Goal: Task Accomplishment & Management: Manage account settings

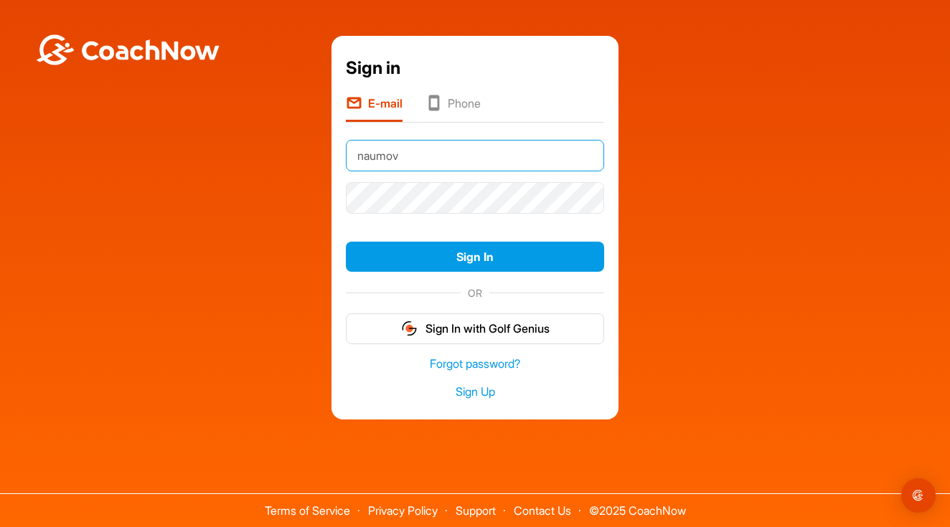
type input "[EMAIL_ADDRESS][DOMAIN_NAME]"
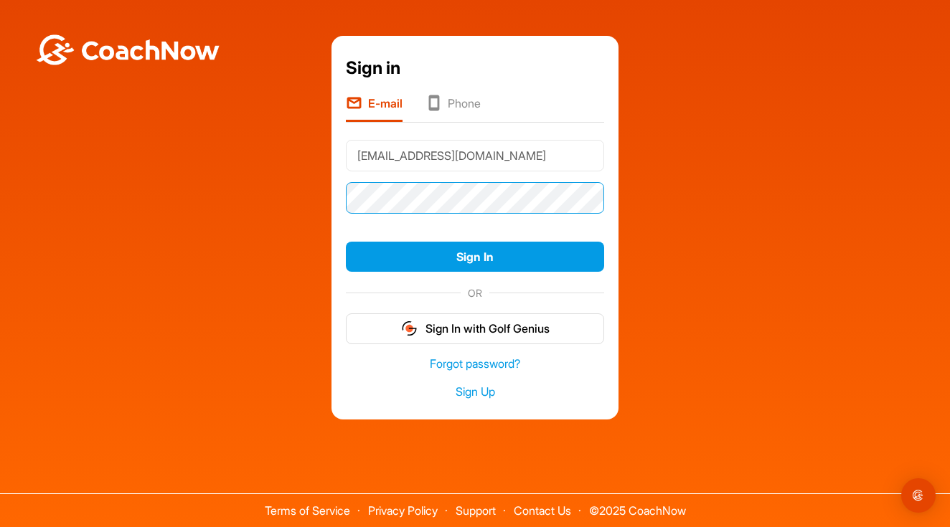
click at [475, 257] on button "Sign In" at bounding box center [475, 257] width 258 height 31
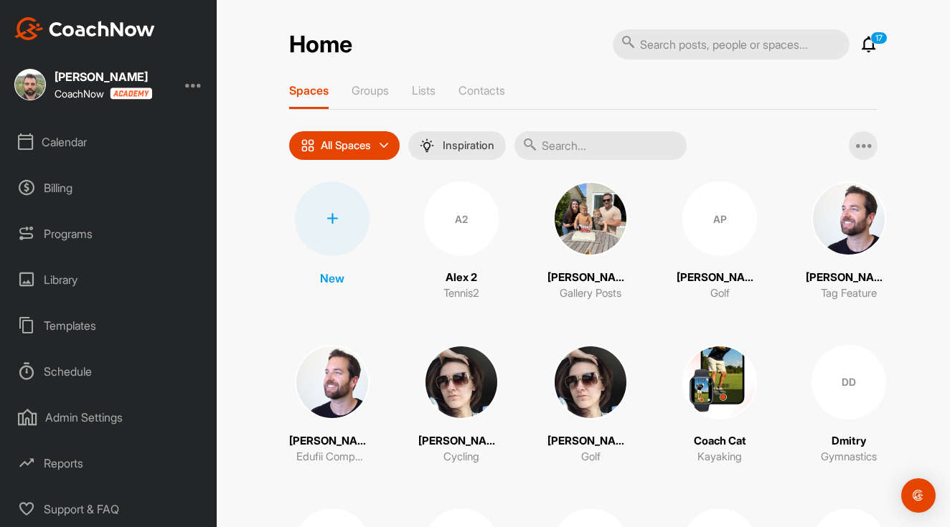
scroll to position [138, 0]
click at [98, 413] on div "Admin Settings" at bounding box center [109, 418] width 202 height 36
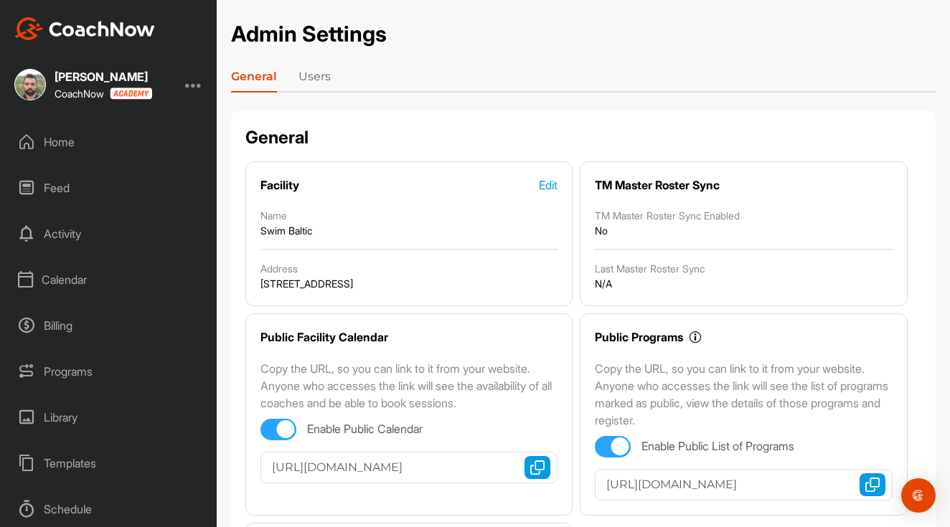
click at [311, 80] on link "Users" at bounding box center [315, 79] width 32 height 23
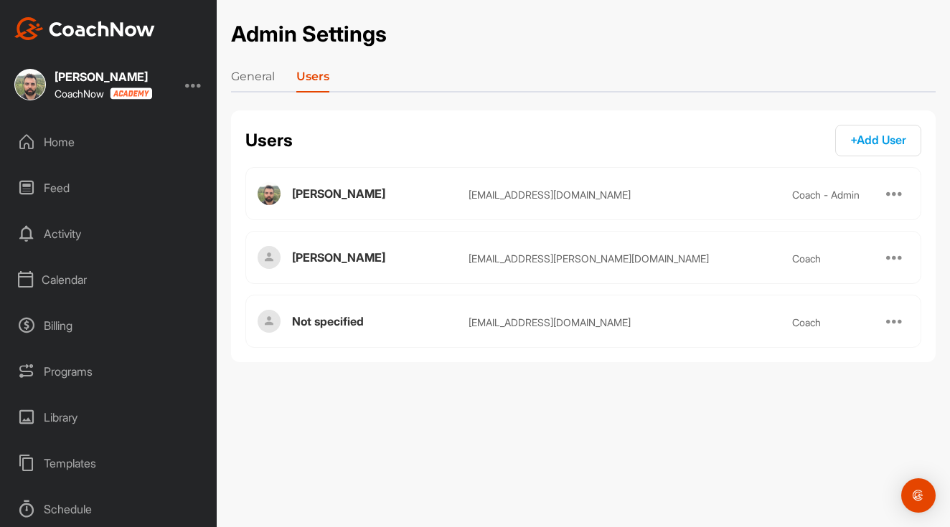
click at [256, 80] on link "General" at bounding box center [253, 79] width 44 height 23
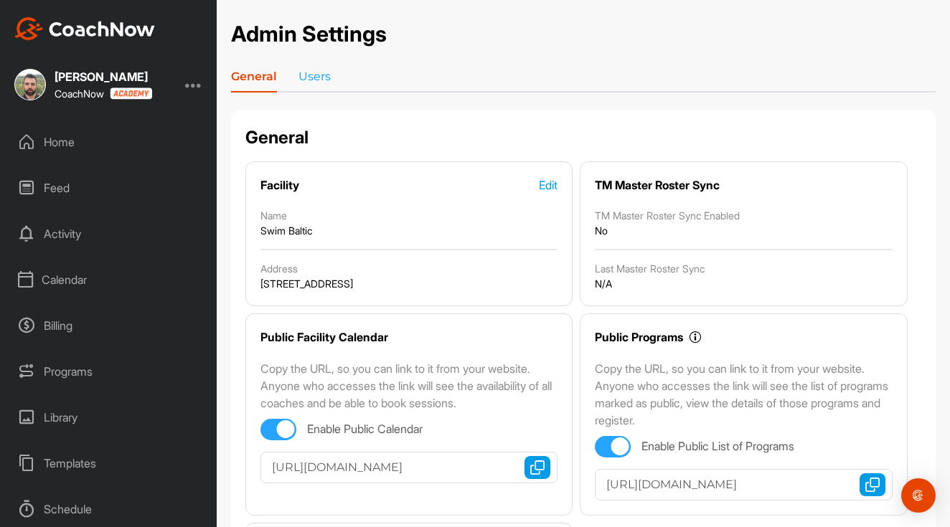
click at [90, 284] on div "Calendar" at bounding box center [109, 280] width 202 height 36
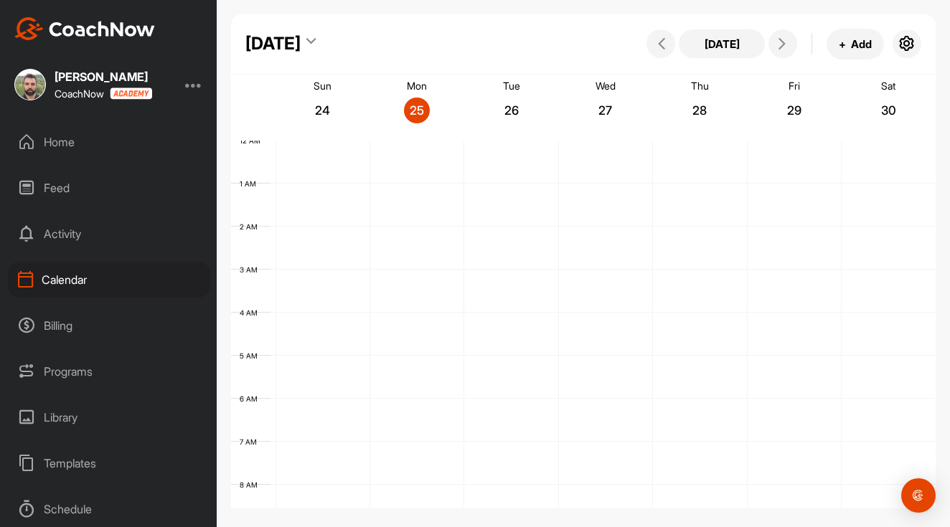
scroll to position [248, 0]
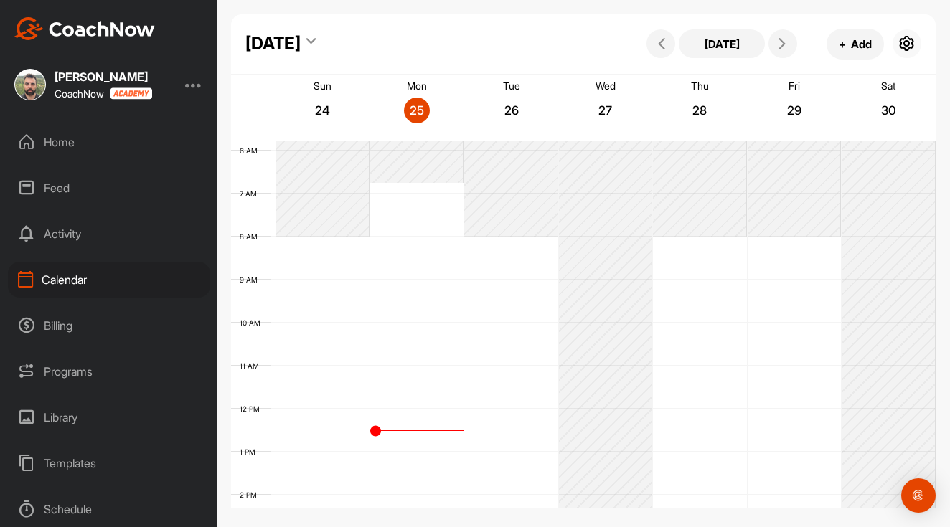
click at [908, 44] on icon "button" at bounding box center [906, 43] width 17 height 17
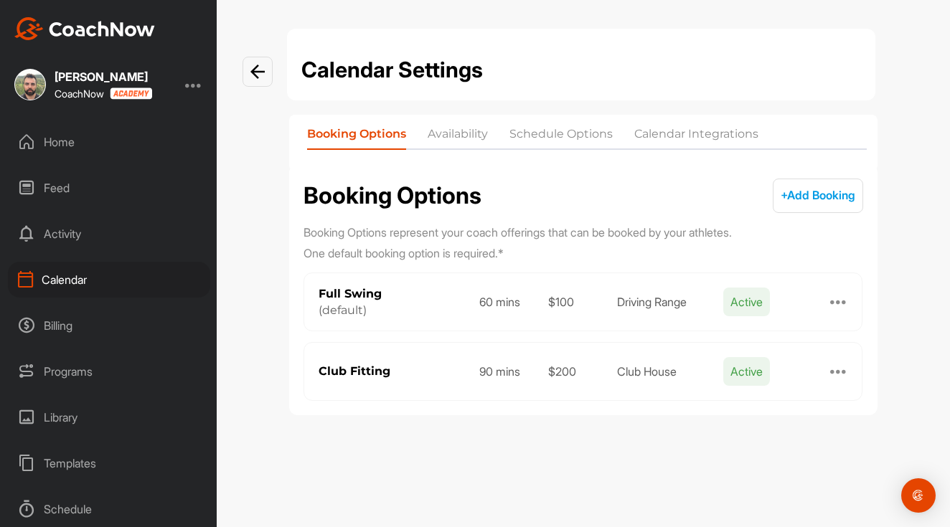
click at [256, 74] on img at bounding box center [257, 72] width 14 height 14
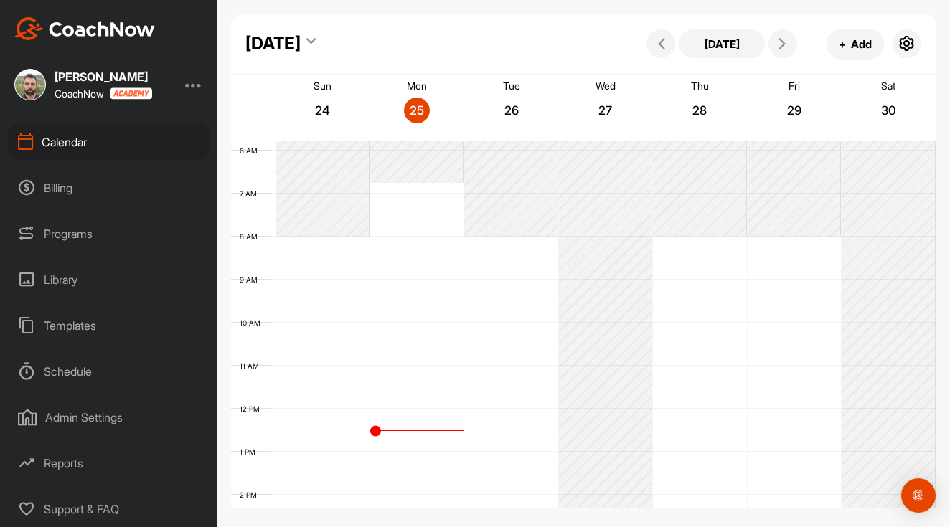
scroll to position [138, 0]
click at [72, 325] on div "Templates" at bounding box center [109, 326] width 202 height 36
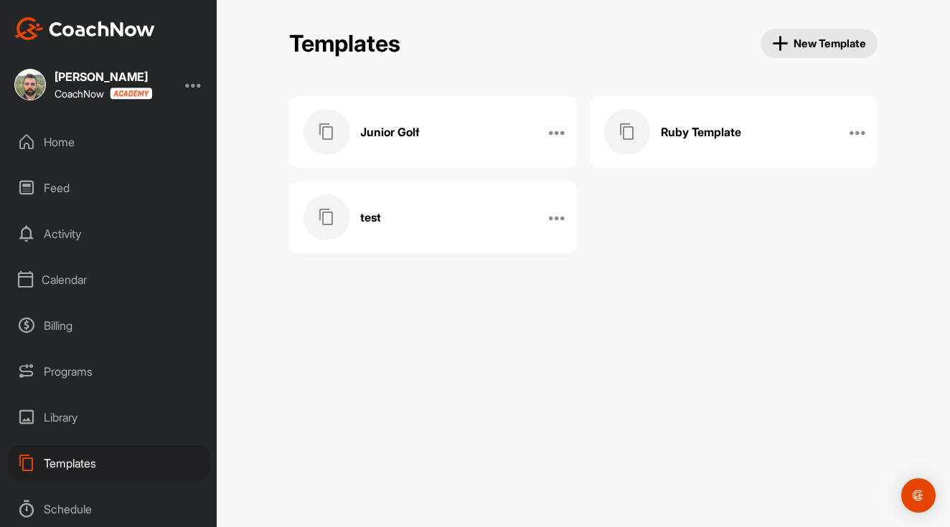
click at [67, 232] on div "Activity" at bounding box center [109, 234] width 202 height 36
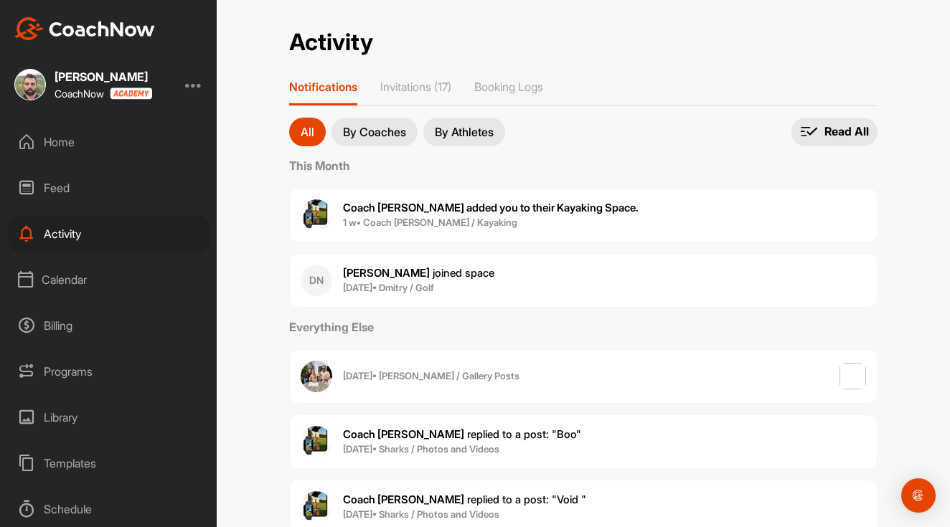
click at [72, 282] on div "Calendar" at bounding box center [109, 280] width 202 height 36
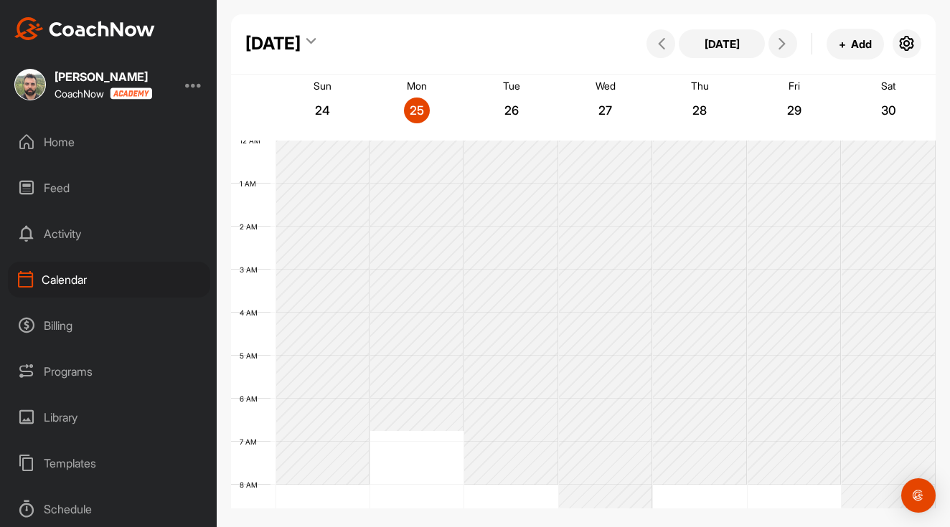
scroll to position [248, 0]
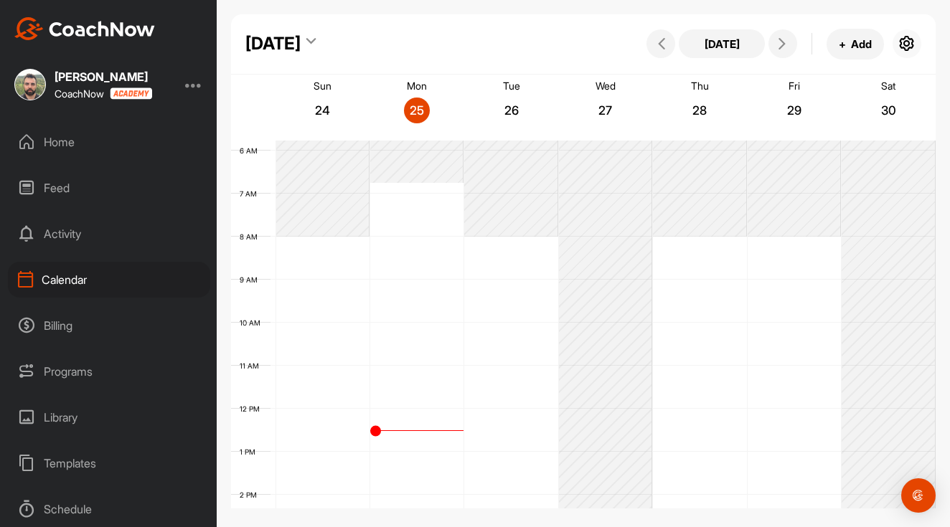
click at [910, 43] on icon "button" at bounding box center [906, 43] width 17 height 17
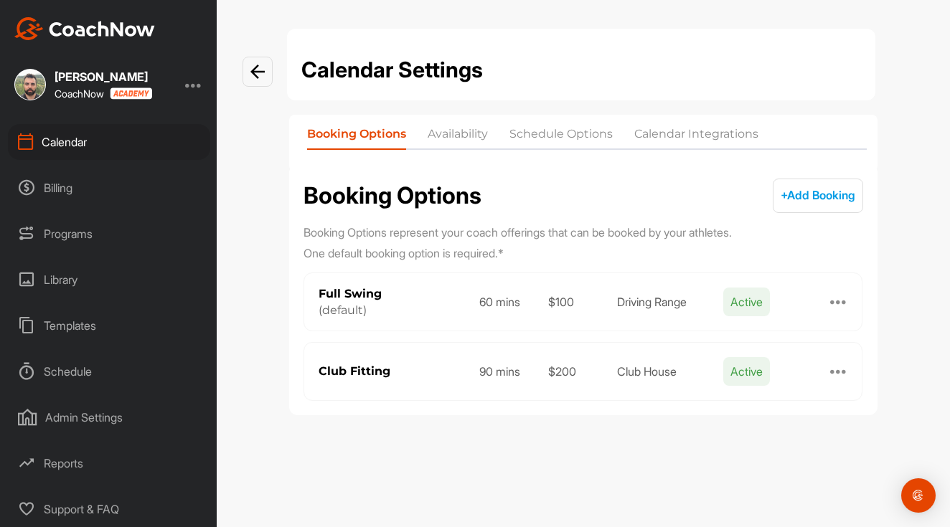
scroll to position [138, 0]
click at [69, 459] on div "Reports" at bounding box center [109, 464] width 202 height 36
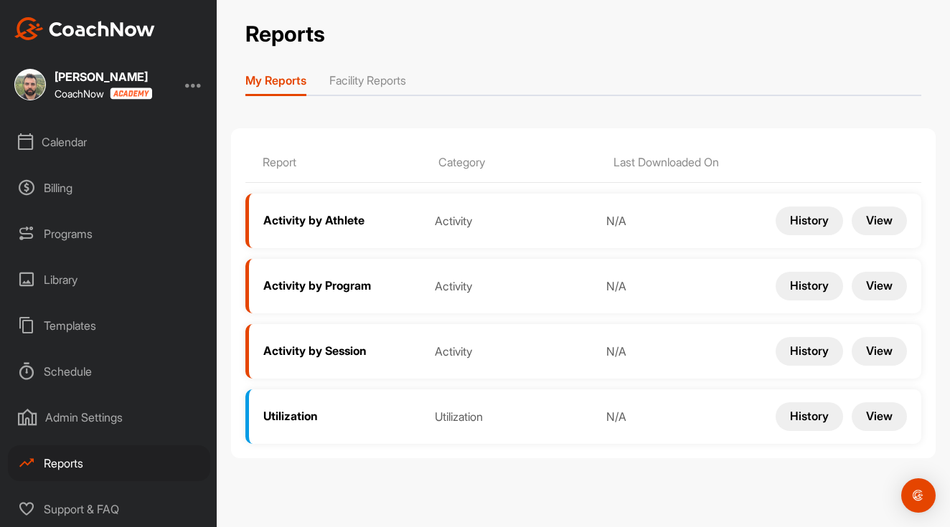
scroll to position [138, 0]
click at [80, 414] on div "Admin Settings" at bounding box center [109, 418] width 202 height 36
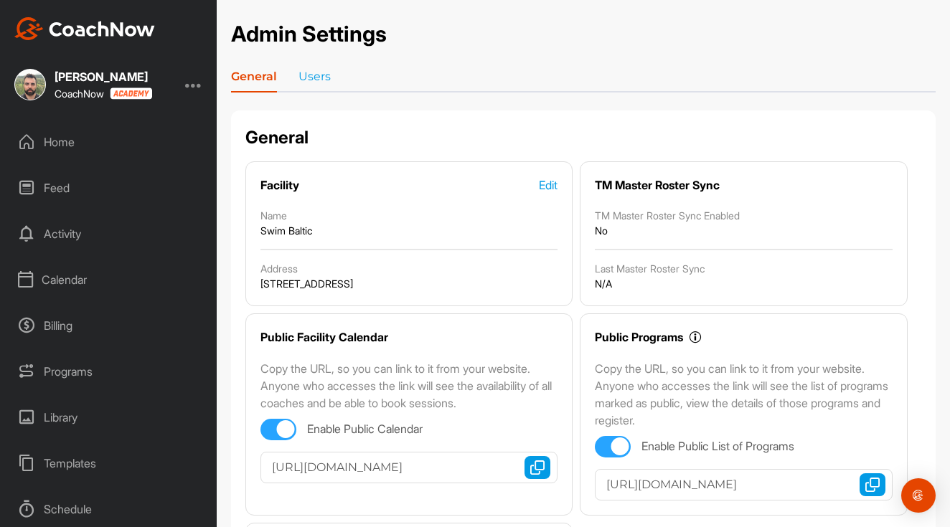
click at [85, 283] on div "Calendar" at bounding box center [109, 280] width 202 height 36
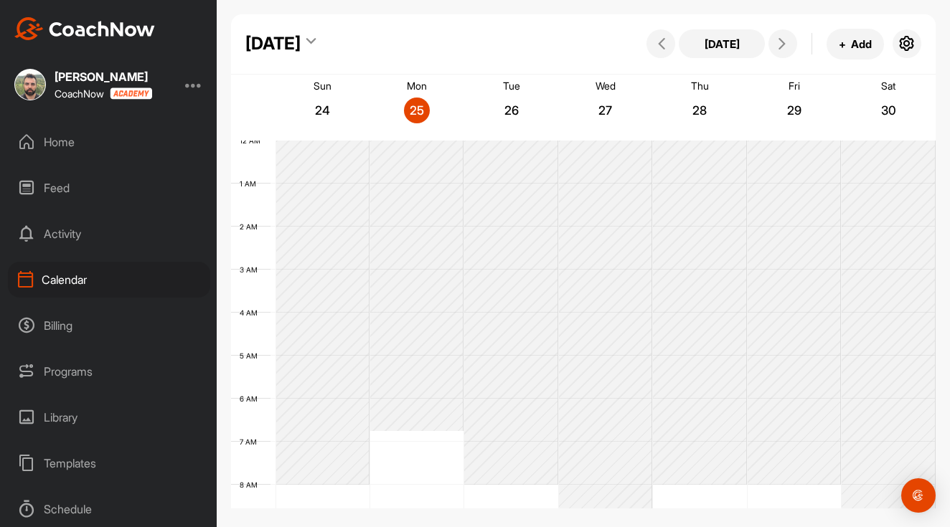
scroll to position [248, 0]
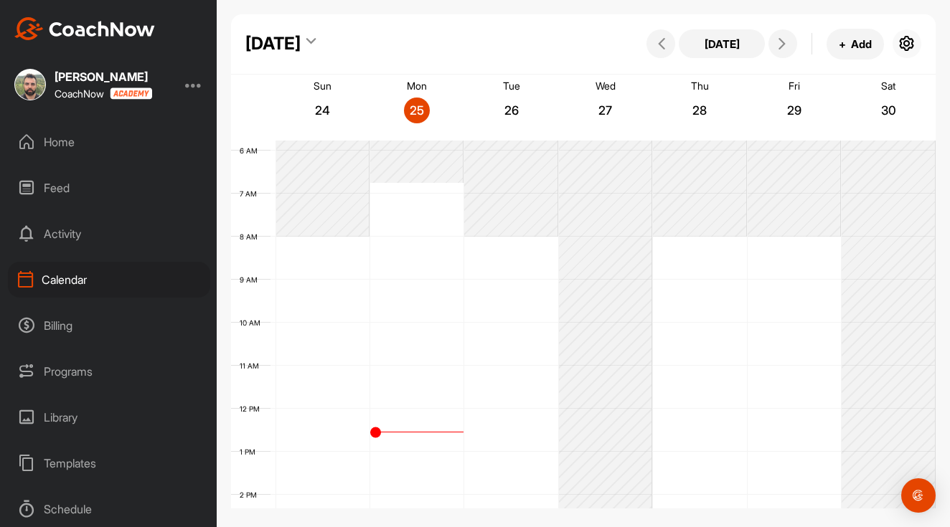
click at [911, 48] on icon "button" at bounding box center [906, 43] width 17 height 17
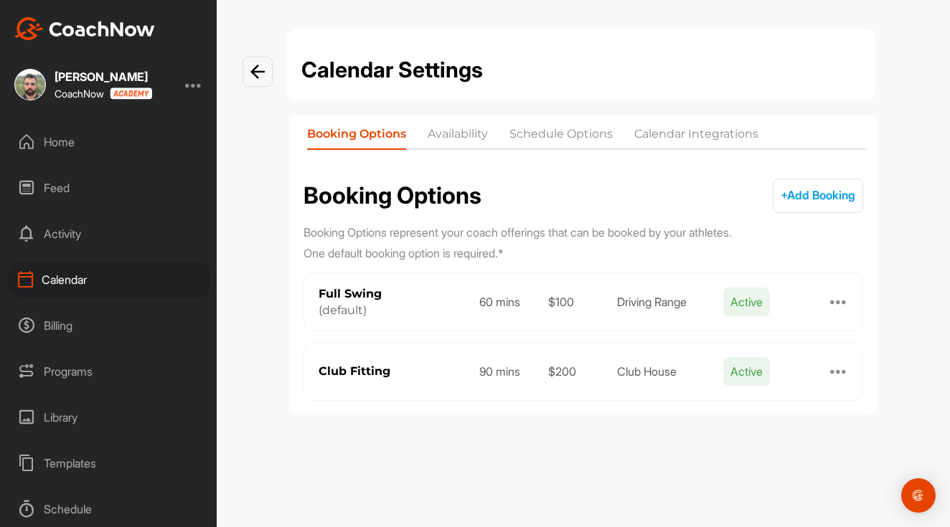
click at [448, 138] on li "Availability" at bounding box center [458, 137] width 60 height 23
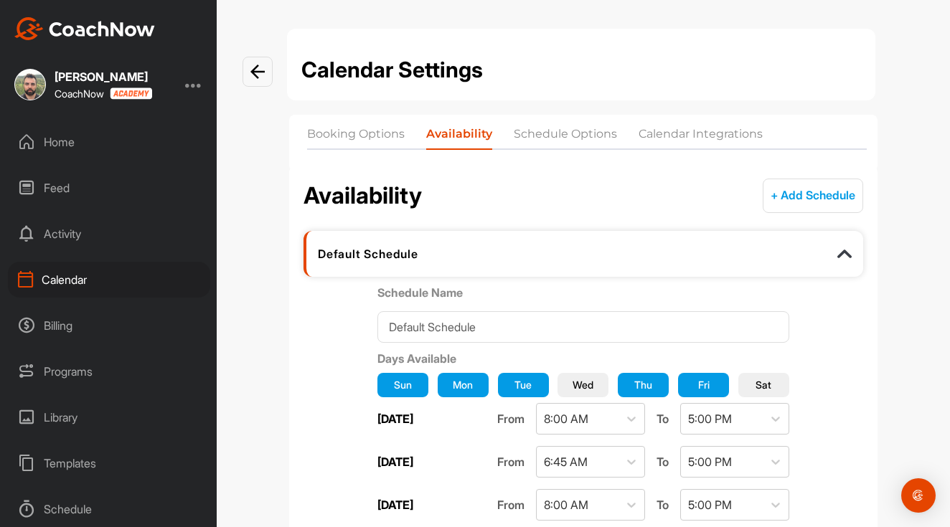
click at [574, 134] on li "Schedule Options" at bounding box center [565, 137] width 103 height 23
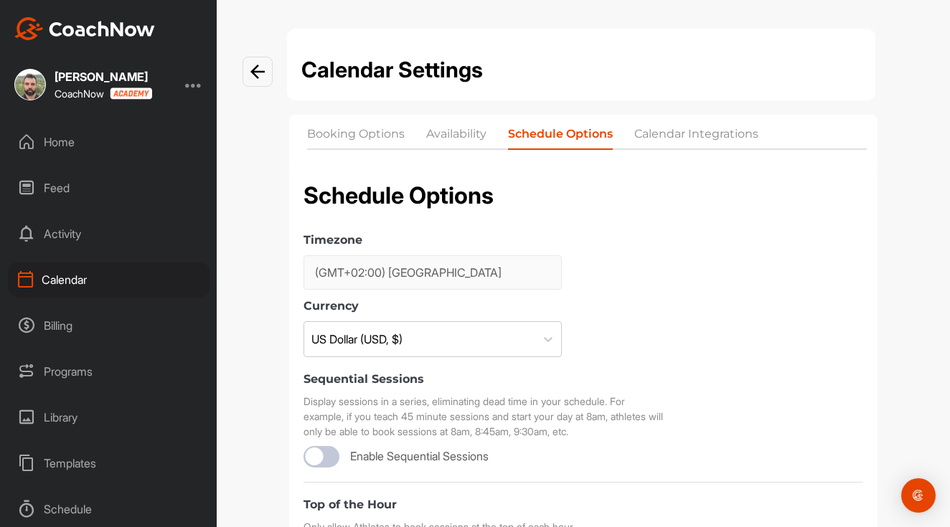
click at [682, 134] on li "Calendar Integrations" at bounding box center [696, 137] width 124 height 23
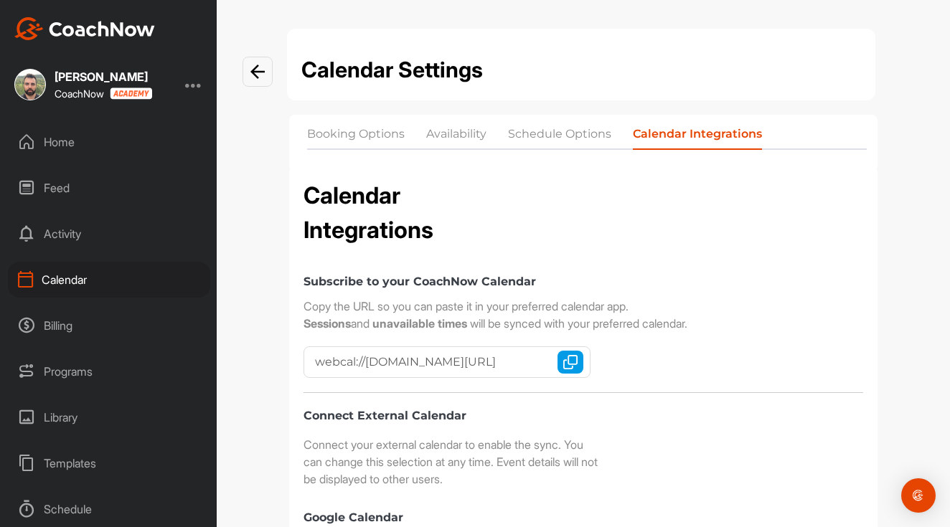
click at [390, 131] on li "Booking Options" at bounding box center [356, 137] width 98 height 23
